Goal: Information Seeking & Learning: Learn about a topic

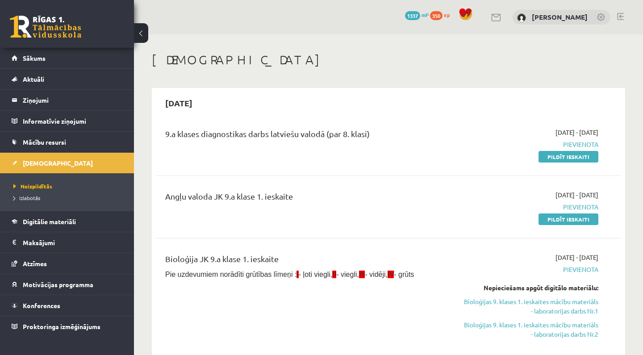
scroll to position [114, 0]
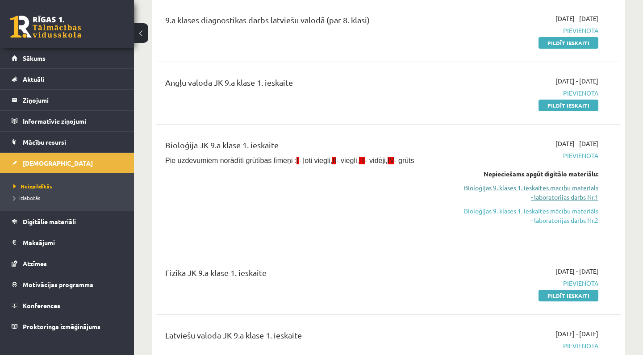
click at [536, 189] on link "Bioloģijas 9. klases 1. ieskaites mācību materiāls - laboratorijas darbs Nr.1" at bounding box center [530, 192] width 135 height 19
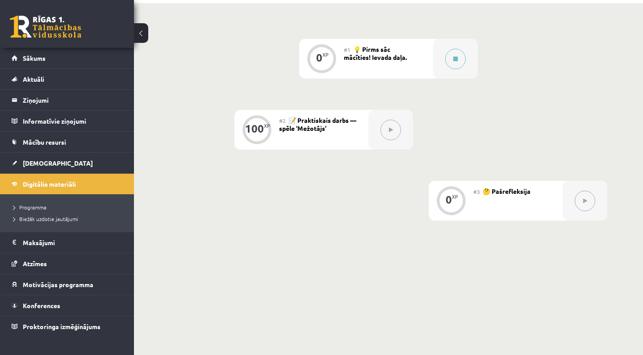
scroll to position [202, 0]
click at [476, 60] on div at bounding box center [455, 58] width 45 height 40
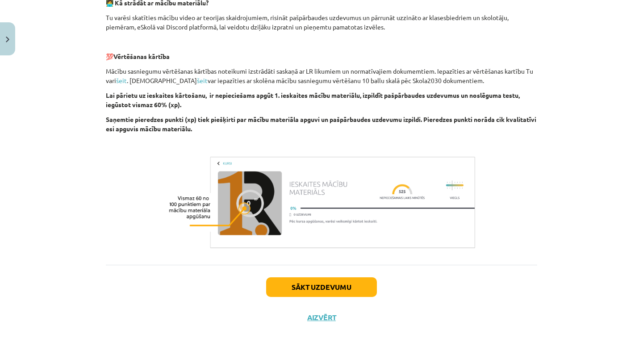
scroll to position [279, 0]
click at [352, 283] on button "Sākt uzdevumu" at bounding box center [321, 287] width 111 height 20
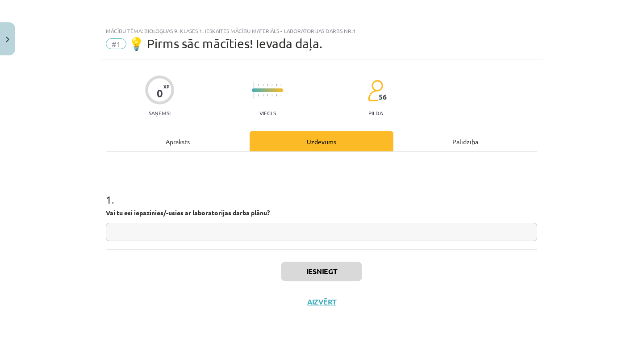
scroll to position [0, 0]
click at [190, 146] on div "Apraksts" at bounding box center [178, 141] width 144 height 20
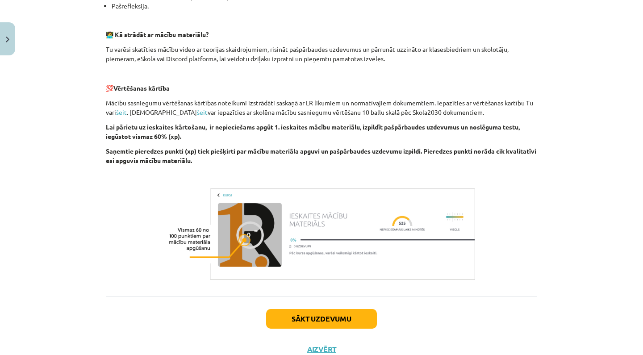
scroll to position [246, 0]
click at [320, 316] on button "Sākt uzdevumu" at bounding box center [321, 318] width 111 height 20
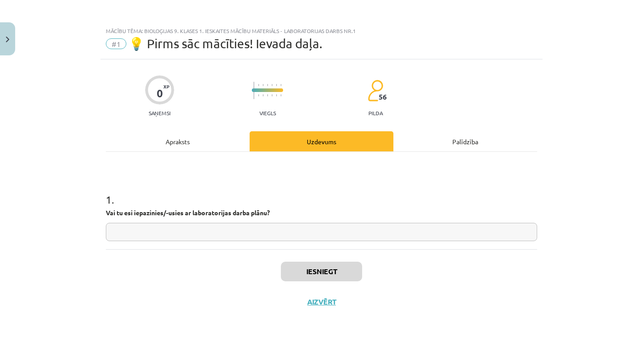
click at [303, 230] on input "text" at bounding box center [321, 232] width 431 height 18
type input "**********"
click at [316, 274] on button "Iesniegt" at bounding box center [321, 272] width 81 height 20
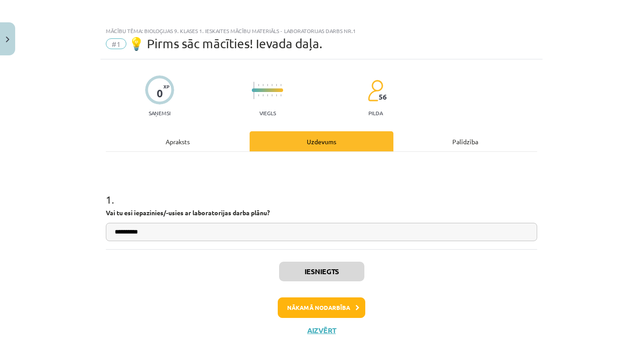
click at [325, 310] on button "Nākamā nodarbība" at bounding box center [321, 307] width 87 height 21
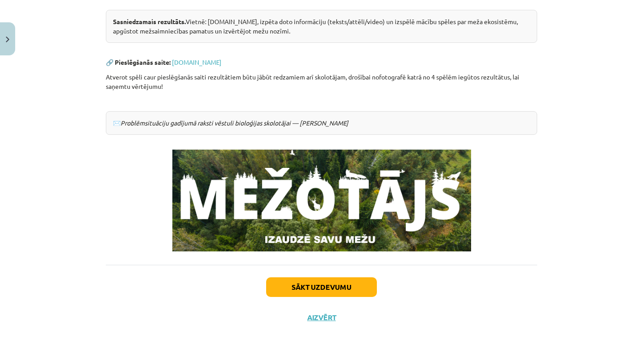
scroll to position [196, 0]
click at [338, 241] on img at bounding box center [321, 201] width 299 height 102
click at [338, 220] on img at bounding box center [321, 201] width 299 height 102
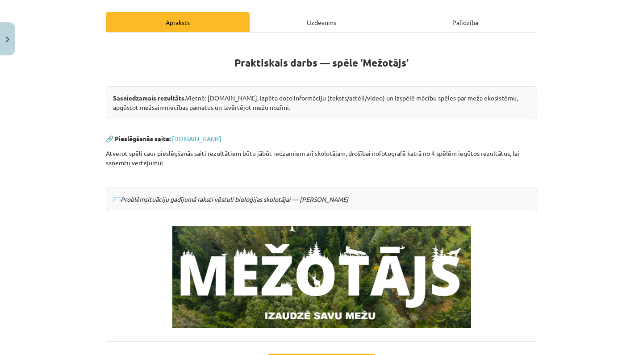
scroll to position [118, 0]
